Goal: Task Accomplishment & Management: Manage account settings

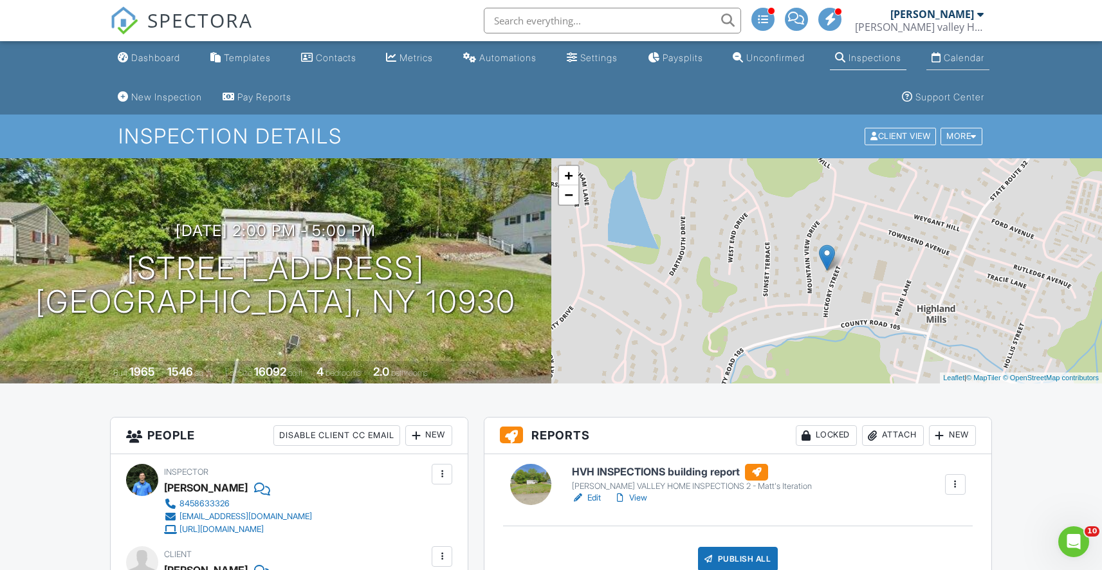
click at [945, 64] on link "Calendar" at bounding box center [957, 58] width 63 height 24
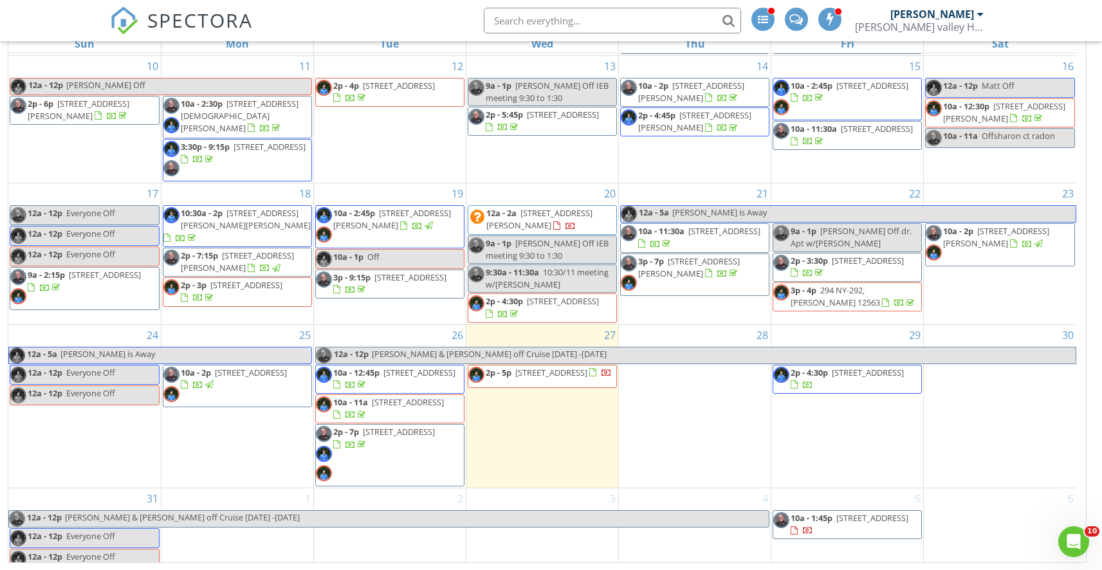
scroll to position [246, 0]
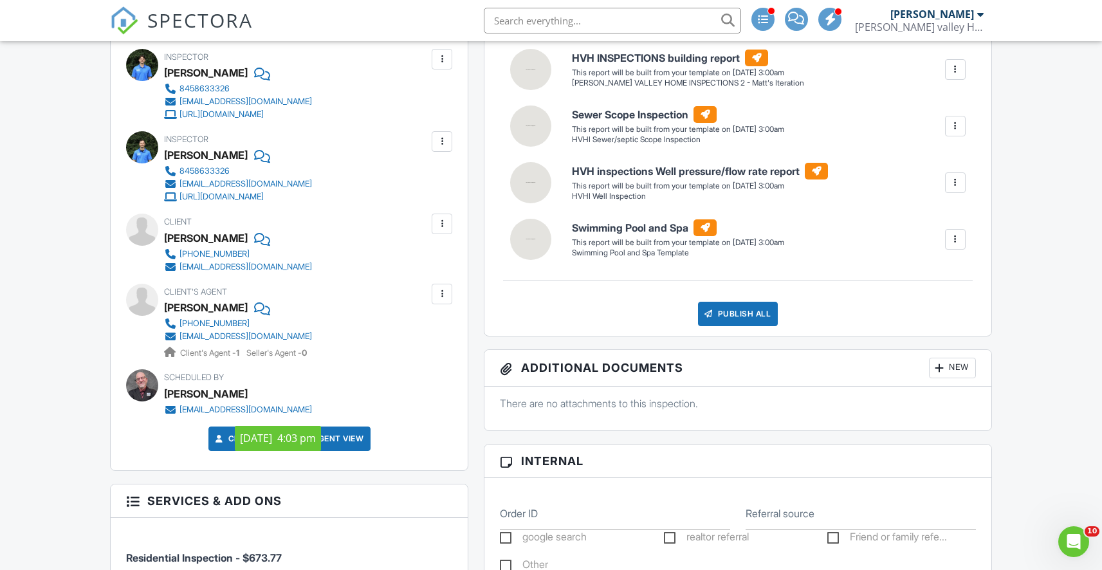
scroll to position [416, 0]
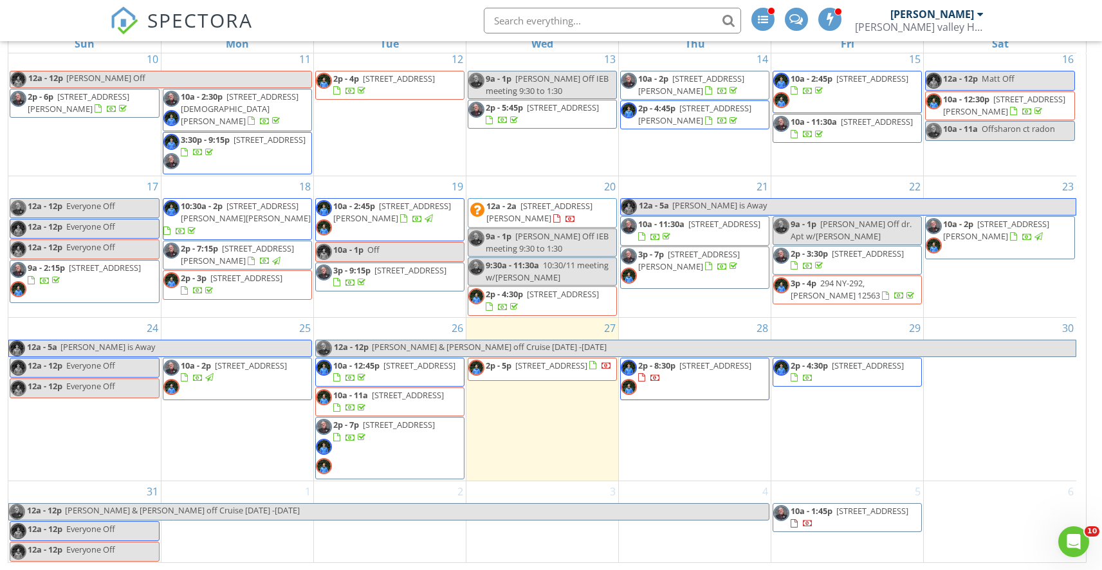
scroll to position [246, 0]
